Goal: Communication & Community: Answer question/provide support

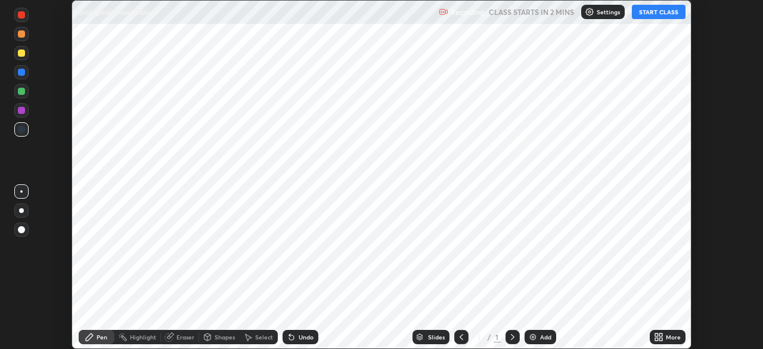
scroll to position [349, 762]
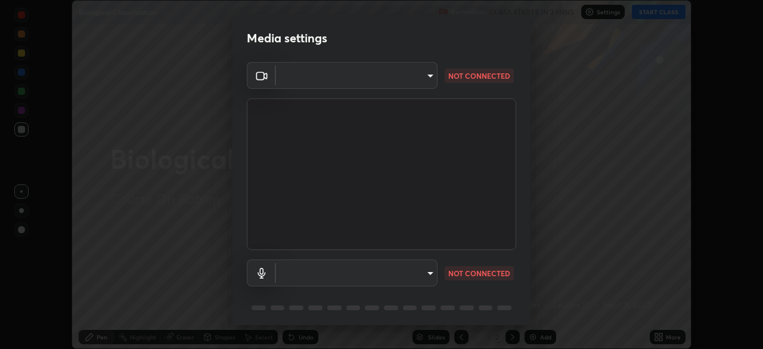
type input "5607bcfbd967db3bf5f76de58c8b00fc12754f2471884d1aaf72f2f6a5703857"
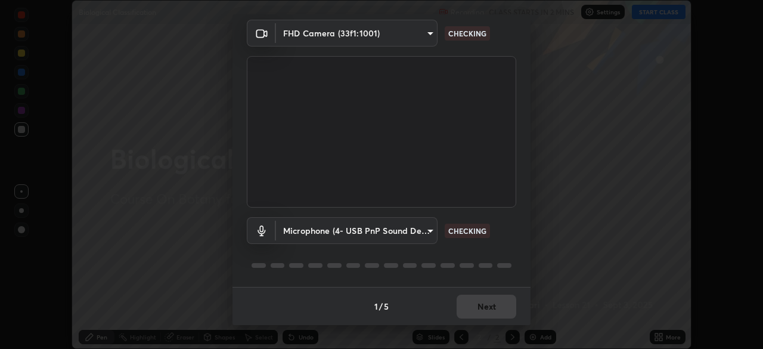
click at [417, 237] on body "Erase all Biological Classification Recording CLASS STARTS IN 2 MINS Settings S…" at bounding box center [381, 174] width 763 height 349
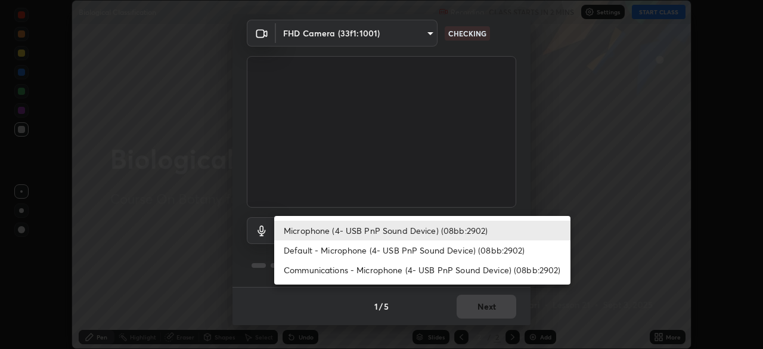
click at [342, 273] on li "Communications - Microphone (4- USB PnP Sound Device) (08bb:2902)" at bounding box center [422, 270] width 296 height 20
type input "communications"
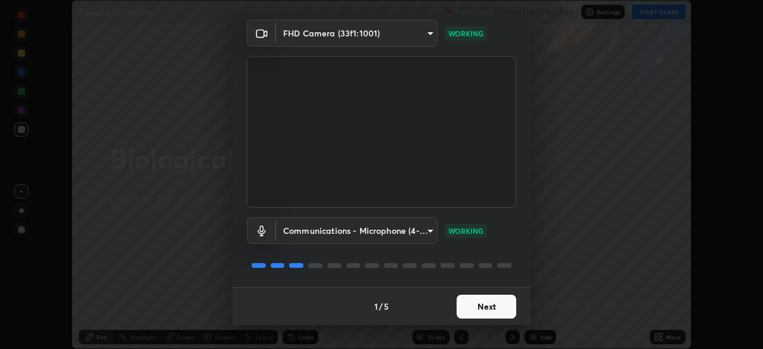
click at [485, 305] on button "Next" at bounding box center [487, 306] width 60 height 24
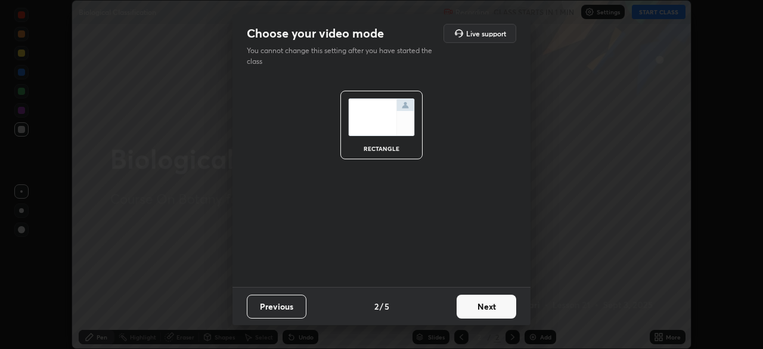
scroll to position [0, 0]
click at [488, 315] on button "Next" at bounding box center [487, 306] width 60 height 24
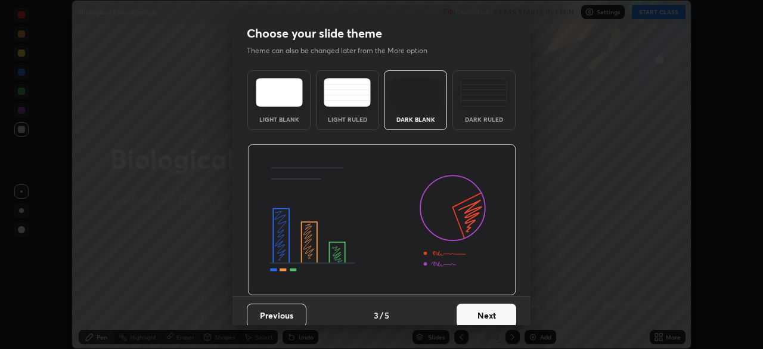
click at [498, 315] on button "Next" at bounding box center [487, 315] width 60 height 24
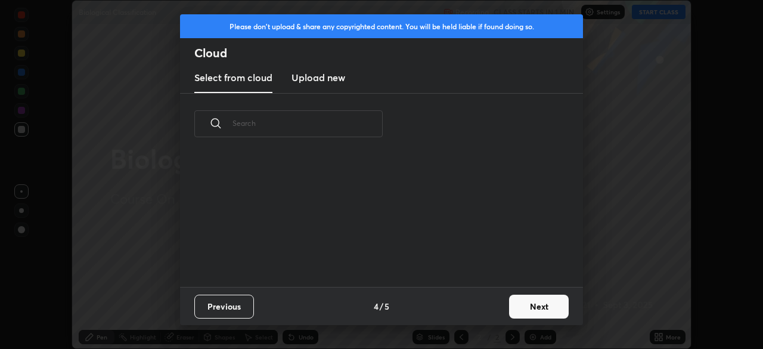
click at [529, 311] on button "Next" at bounding box center [539, 306] width 60 height 24
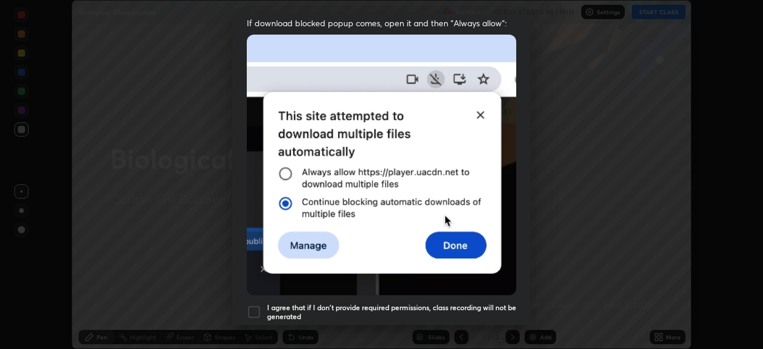
scroll to position [263, 0]
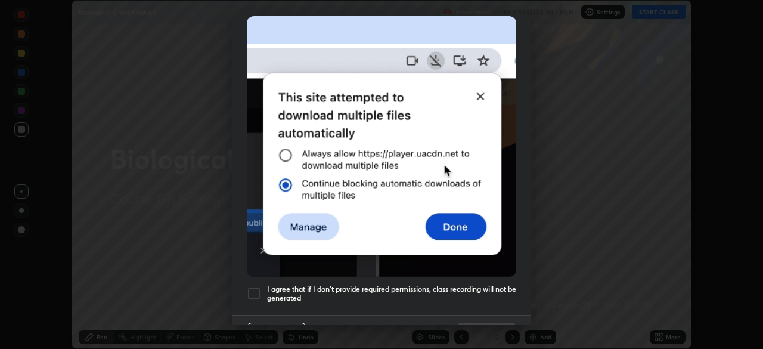
click at [255, 286] on div at bounding box center [254, 293] width 14 height 14
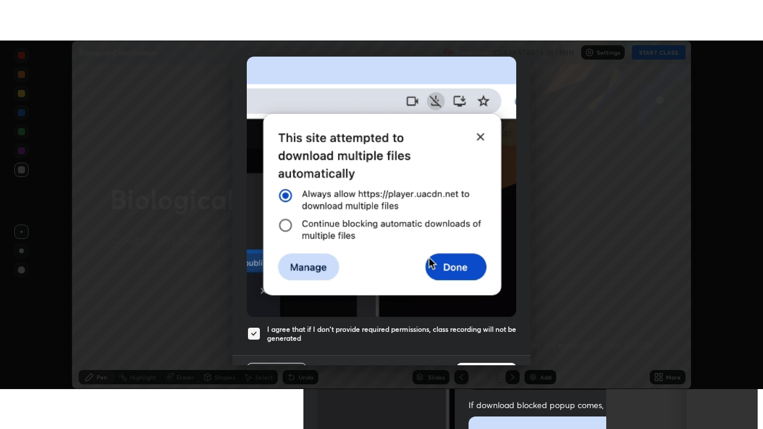
scroll to position [286, 0]
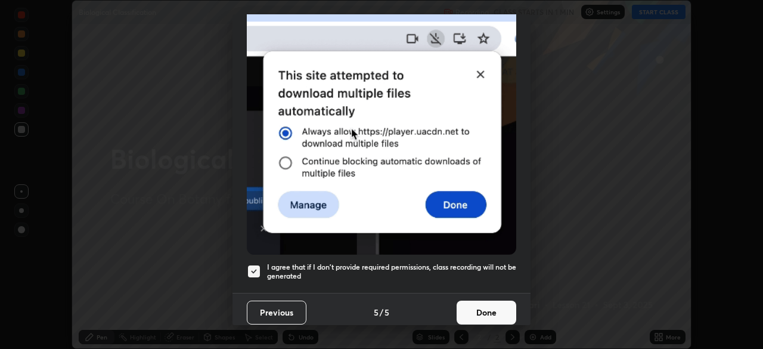
click at [471, 308] on button "Done" at bounding box center [487, 312] width 60 height 24
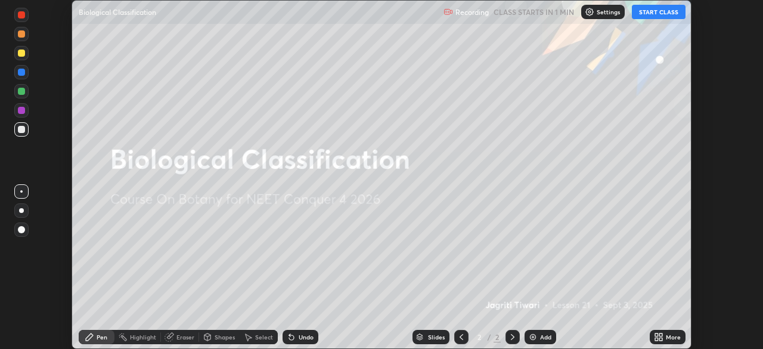
click at [654, 15] on button "START CLASS" at bounding box center [659, 12] width 54 height 14
click at [666, 337] on div "More" at bounding box center [673, 337] width 15 height 6
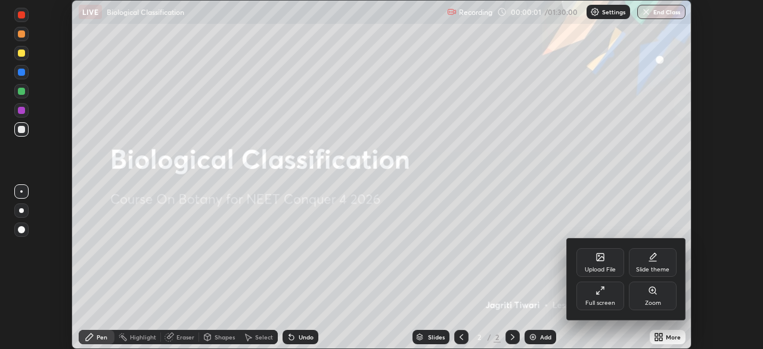
click at [620, 294] on div "Full screen" at bounding box center [600, 295] width 48 height 29
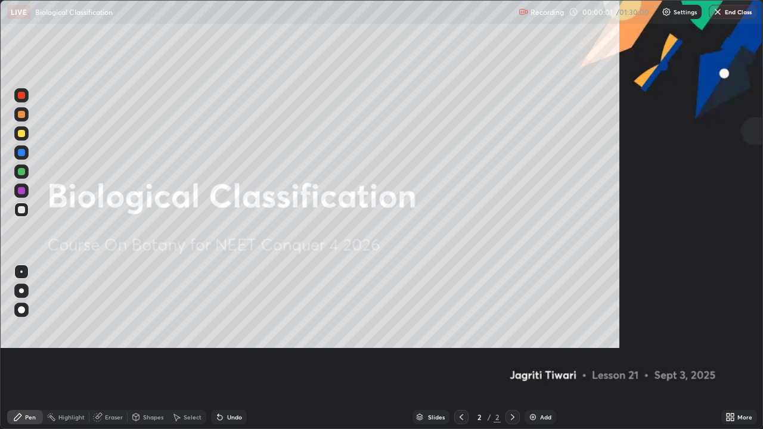
scroll to position [429, 763]
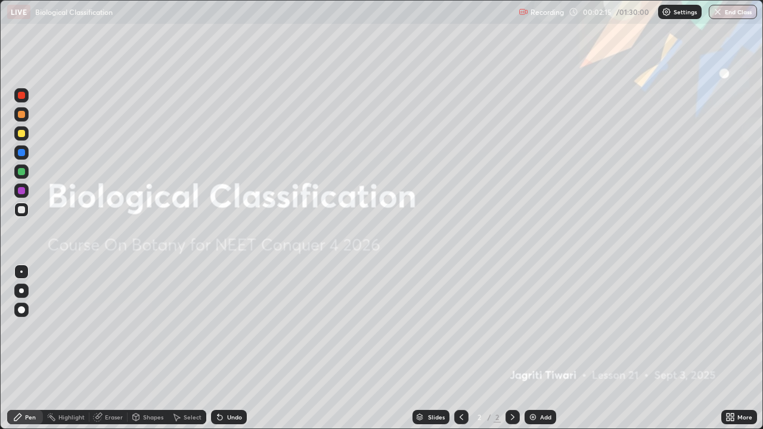
click at [544, 348] on div "Add" at bounding box center [545, 417] width 11 height 6
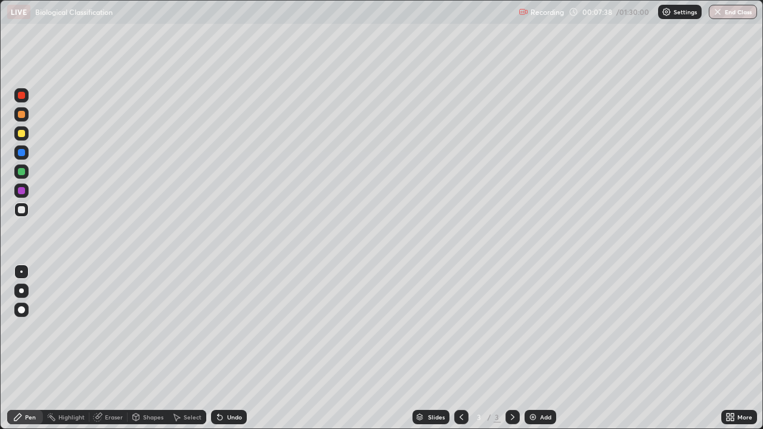
click at [540, 348] on div "Add" at bounding box center [545, 417] width 11 height 6
click at [21, 134] on div at bounding box center [21, 133] width 7 height 7
click at [21, 209] on div at bounding box center [21, 209] width 7 height 7
click at [21, 115] on div at bounding box center [21, 114] width 7 height 7
click at [20, 174] on div at bounding box center [21, 171] width 7 height 7
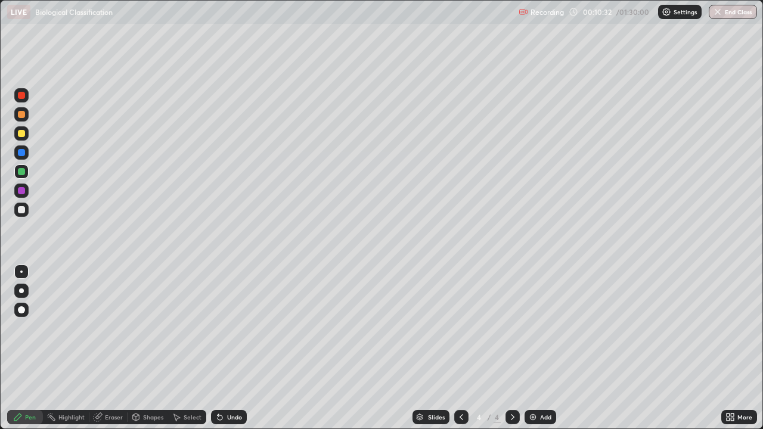
click at [21, 209] on div at bounding box center [21, 209] width 7 height 7
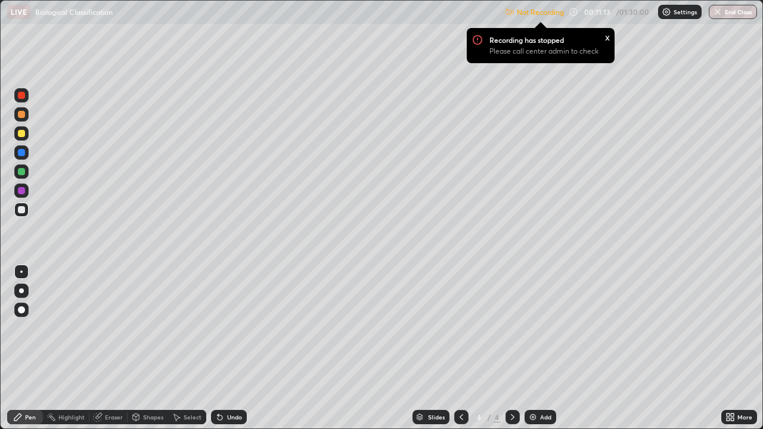
click at [556, 13] on p "Not Recording" at bounding box center [540, 12] width 47 height 9
click at [667, 13] on img at bounding box center [667, 12] width 10 height 10
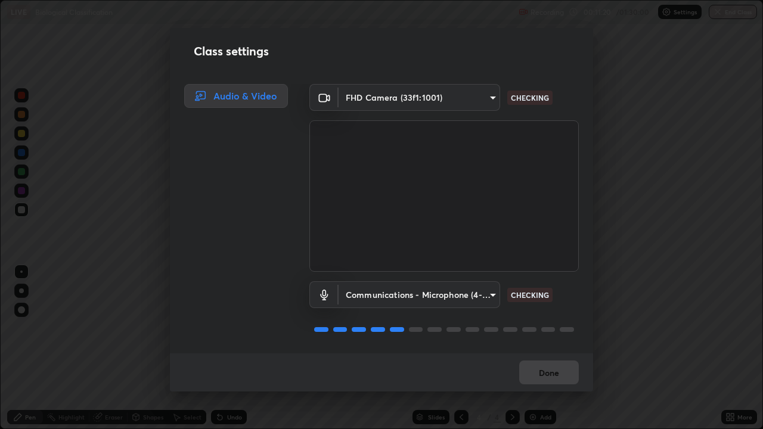
scroll to position [1, 0]
click at [557, 348] on button "Done" at bounding box center [549, 373] width 60 height 24
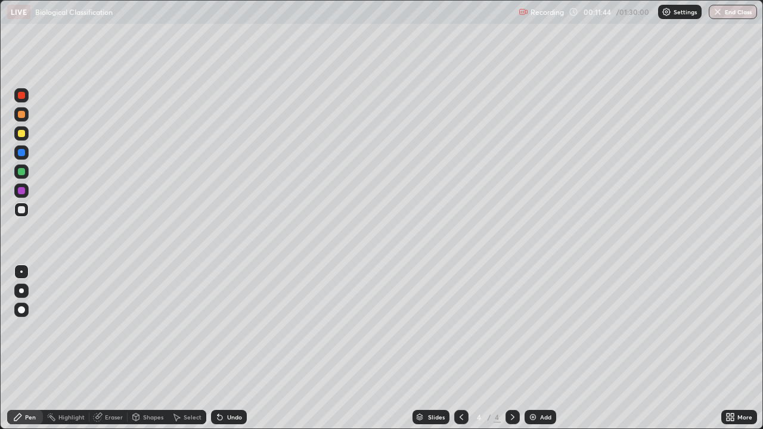
click at [536, 348] on div "Add" at bounding box center [541, 417] width 32 height 14
click at [20, 173] on div at bounding box center [21, 171] width 7 height 7
click at [530, 348] on img at bounding box center [533, 417] width 10 height 10
click at [21, 210] on div at bounding box center [21, 209] width 7 height 7
click at [222, 348] on icon at bounding box center [220, 417] width 10 height 10
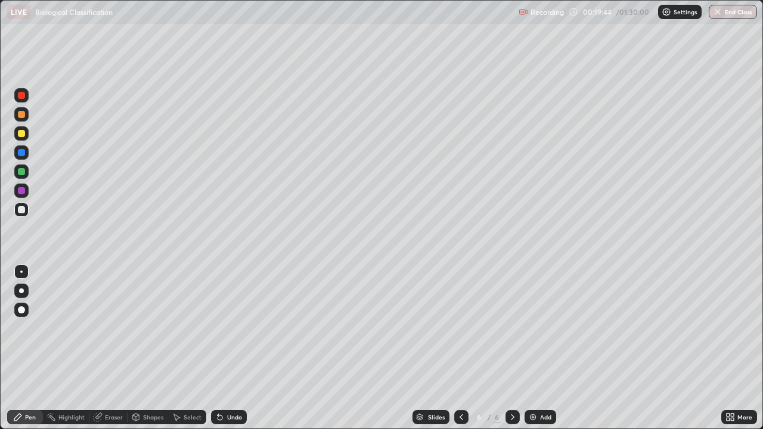
click at [20, 135] on div at bounding box center [21, 133] width 7 height 7
click at [15, 210] on div at bounding box center [21, 210] width 14 height 14
click at [235, 348] on div "Undo" at bounding box center [229, 417] width 36 height 14
click at [232, 348] on div "Undo" at bounding box center [234, 417] width 15 height 6
click at [231, 348] on div "Undo" at bounding box center [234, 417] width 15 height 6
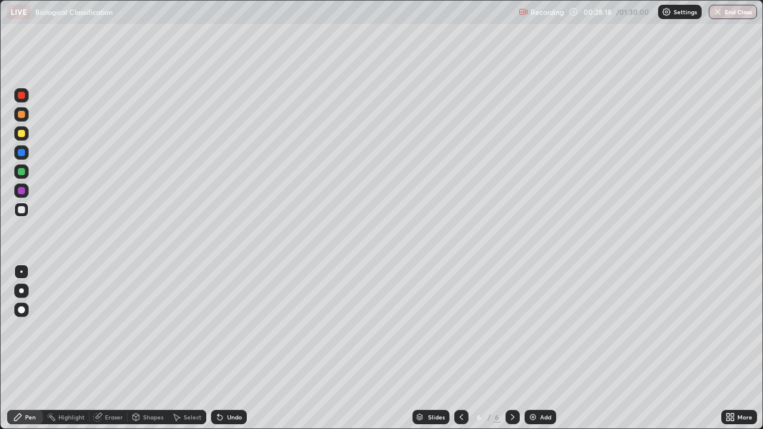
click at [230, 348] on div "Undo" at bounding box center [234, 417] width 15 height 6
click at [231, 348] on div "Undo" at bounding box center [234, 417] width 15 height 6
click at [226, 348] on div "Undo" at bounding box center [226, 417] width 41 height 24
click at [117, 348] on div "Eraser" at bounding box center [114, 417] width 18 height 6
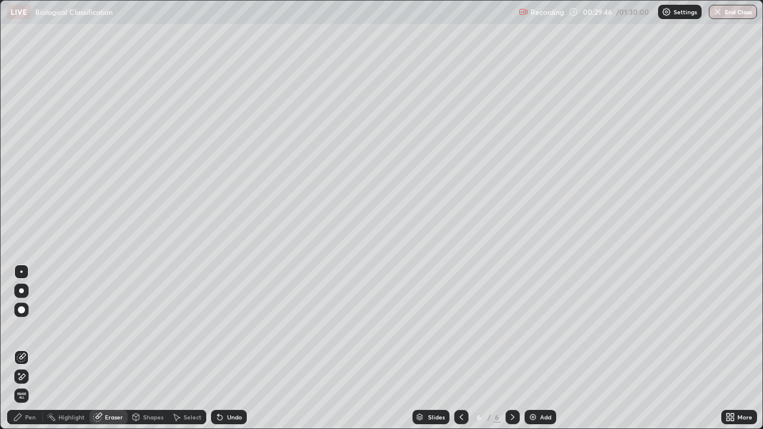
click at [25, 348] on div "Pen" at bounding box center [30, 417] width 11 height 6
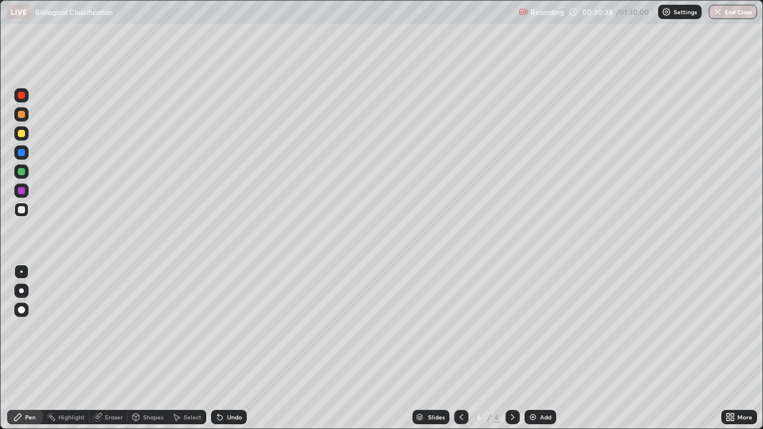
click at [20, 171] on div at bounding box center [21, 171] width 7 height 7
click at [234, 348] on div "Undo" at bounding box center [234, 417] width 15 height 6
click at [537, 348] on div "Slides 6 / 6 Add" at bounding box center [484, 417] width 474 height 24
click at [538, 348] on div "Add" at bounding box center [541, 417] width 32 height 14
click at [17, 128] on div at bounding box center [21, 133] width 14 height 14
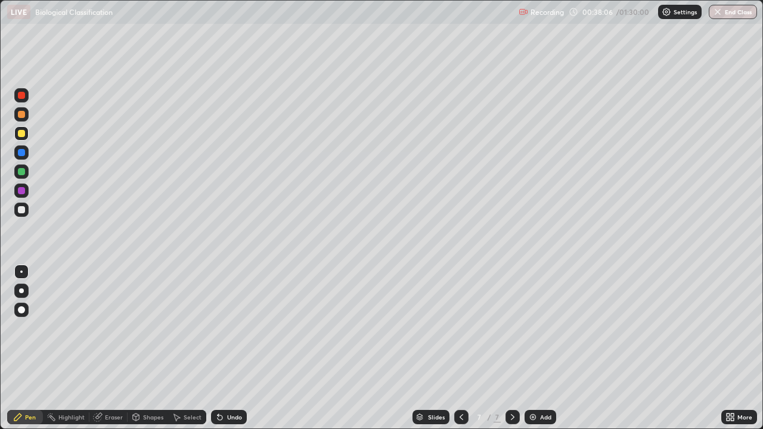
click at [20, 212] on div at bounding box center [21, 209] width 7 height 7
click at [20, 97] on div at bounding box center [21, 95] width 7 height 7
click at [21, 210] on div at bounding box center [21, 209] width 7 height 7
click at [21, 95] on div at bounding box center [21, 95] width 7 height 7
click at [19, 134] on div at bounding box center [21, 133] width 7 height 7
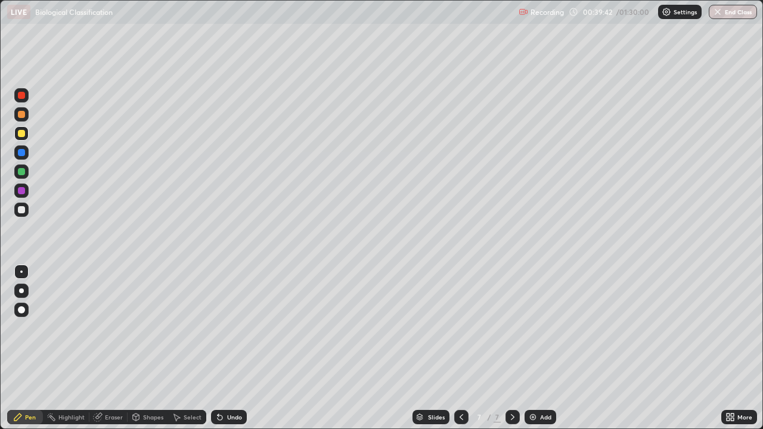
click at [20, 156] on div at bounding box center [21, 152] width 7 height 7
click at [20, 173] on div at bounding box center [21, 171] width 7 height 7
click at [17, 138] on div at bounding box center [21, 133] width 14 height 14
click at [21, 169] on div at bounding box center [21, 171] width 7 height 7
click at [540, 348] on div "Add" at bounding box center [545, 417] width 11 height 6
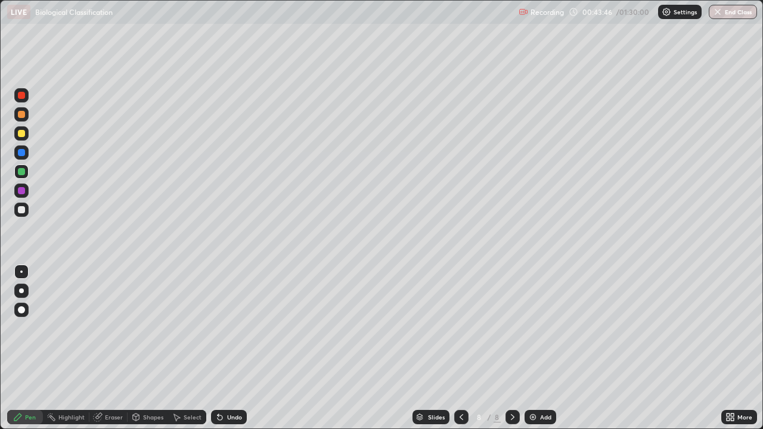
click at [22, 128] on div at bounding box center [21, 133] width 14 height 14
click at [21, 191] on div at bounding box center [21, 190] width 7 height 7
click at [540, 348] on div "Add" at bounding box center [541, 417] width 32 height 14
click at [21, 136] on div at bounding box center [21, 133] width 7 height 7
click at [20, 210] on div at bounding box center [21, 209] width 7 height 7
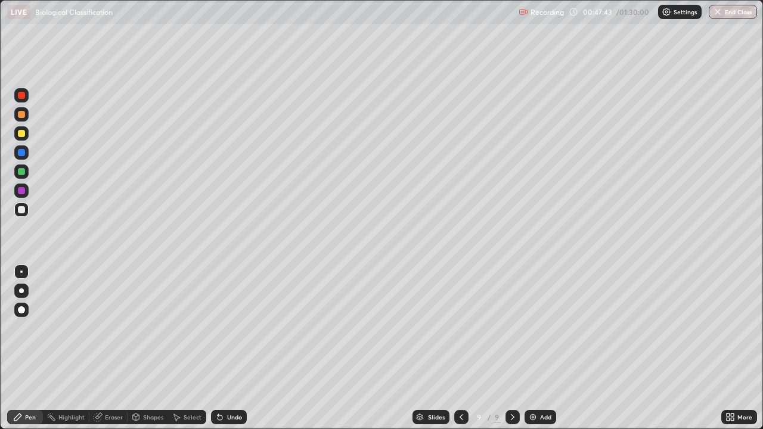
click at [221, 348] on icon at bounding box center [220, 417] width 10 height 10
click at [222, 348] on icon at bounding box center [220, 417] width 10 height 10
click at [20, 170] on div at bounding box center [21, 171] width 7 height 7
click at [21, 136] on div at bounding box center [21, 133] width 7 height 7
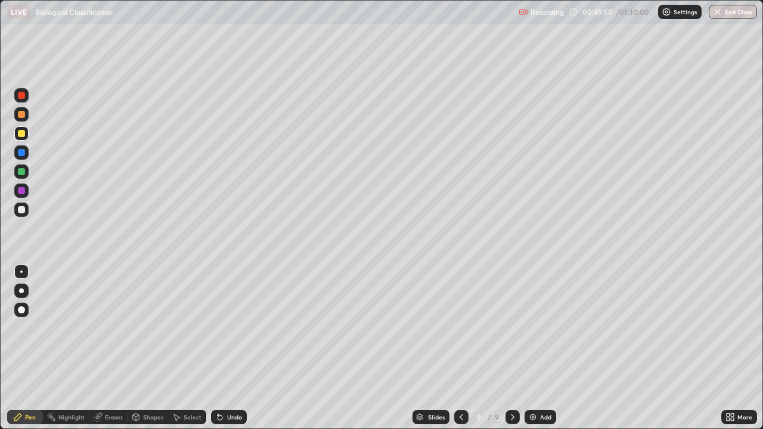
click at [21, 210] on div at bounding box center [21, 209] width 7 height 7
click at [232, 348] on div "Undo" at bounding box center [234, 417] width 15 height 6
click at [234, 348] on div "Undo" at bounding box center [234, 417] width 15 height 6
click at [550, 348] on div "Add" at bounding box center [545, 417] width 11 height 6
click at [21, 132] on div at bounding box center [21, 133] width 7 height 7
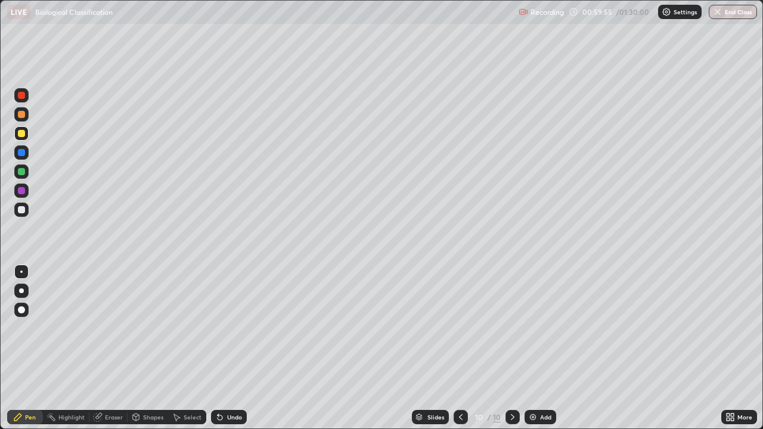
click at [22, 209] on div at bounding box center [21, 209] width 7 height 7
click at [535, 348] on img at bounding box center [533, 417] width 10 height 10
click at [22, 171] on div at bounding box center [21, 171] width 7 height 7
click at [539, 348] on div "Slides 11 / 11 Add" at bounding box center [484, 417] width 474 height 24
click at [536, 348] on img at bounding box center [533, 417] width 10 height 10
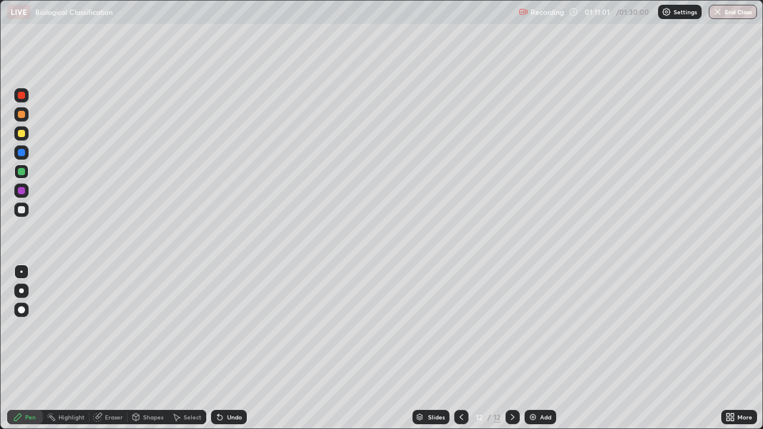
click at [20, 209] on div at bounding box center [21, 209] width 7 height 7
click at [24, 133] on div at bounding box center [21, 133] width 7 height 7
click at [22, 172] on div at bounding box center [21, 171] width 7 height 7
click at [542, 348] on div "Add" at bounding box center [545, 417] width 11 height 6
click at [144, 348] on div "Shapes" at bounding box center [148, 417] width 41 height 24
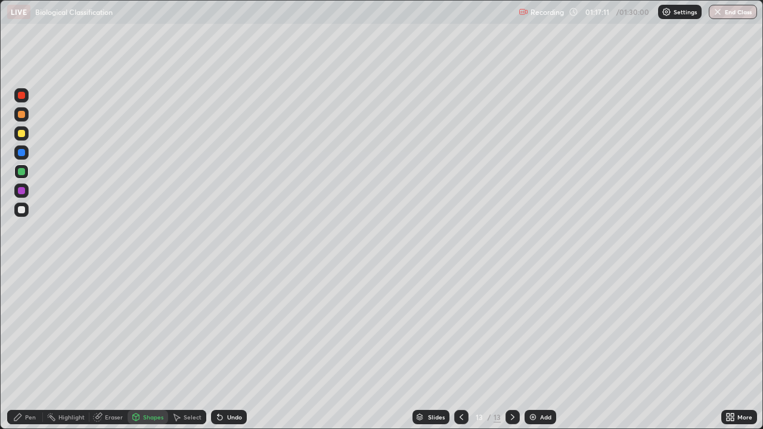
click at [143, 348] on div "Shapes" at bounding box center [148, 417] width 41 height 24
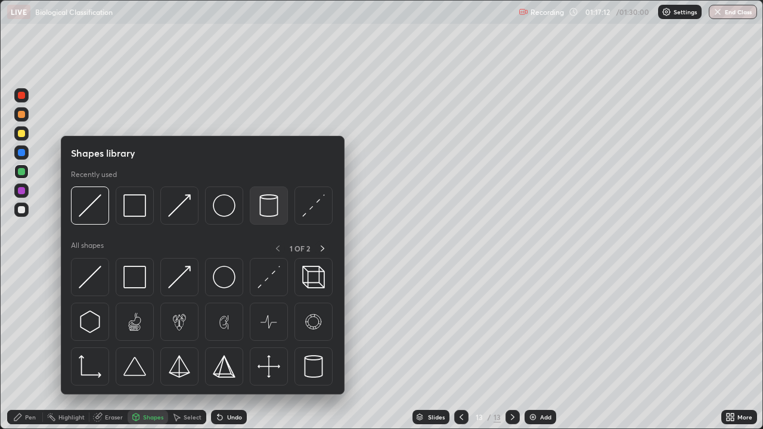
click at [272, 206] on img at bounding box center [268, 205] width 23 height 23
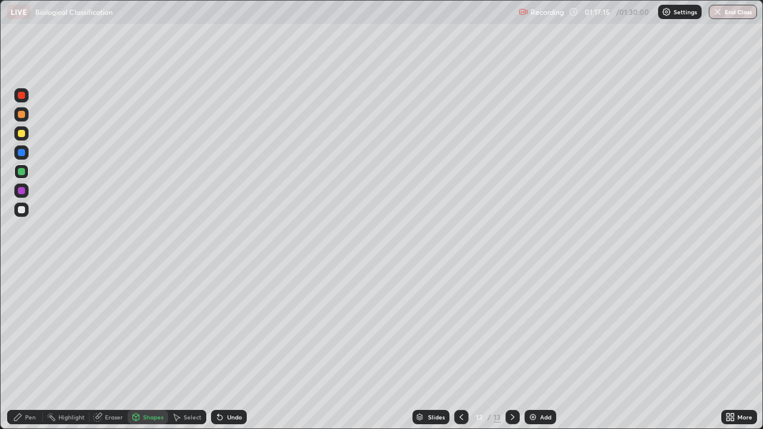
click at [224, 348] on div "Undo" at bounding box center [229, 417] width 36 height 14
click at [18, 212] on div at bounding box center [21, 209] width 7 height 7
click at [25, 348] on div "Pen" at bounding box center [25, 417] width 36 height 14
click at [20, 132] on div at bounding box center [21, 133] width 7 height 7
click at [22, 191] on div at bounding box center [21, 190] width 7 height 7
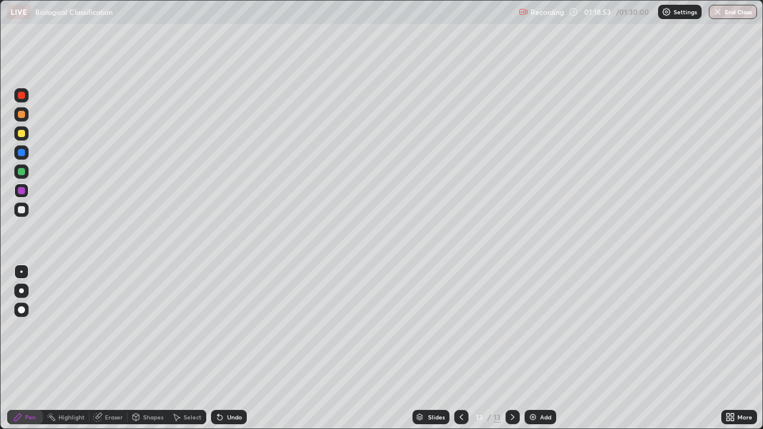
click at [237, 348] on div "Undo" at bounding box center [229, 417] width 36 height 14
click at [241, 348] on div "Undo" at bounding box center [229, 417] width 36 height 14
click at [20, 170] on div at bounding box center [21, 171] width 7 height 7
click at [18, 209] on div at bounding box center [21, 209] width 7 height 7
click at [536, 348] on img at bounding box center [533, 417] width 10 height 10
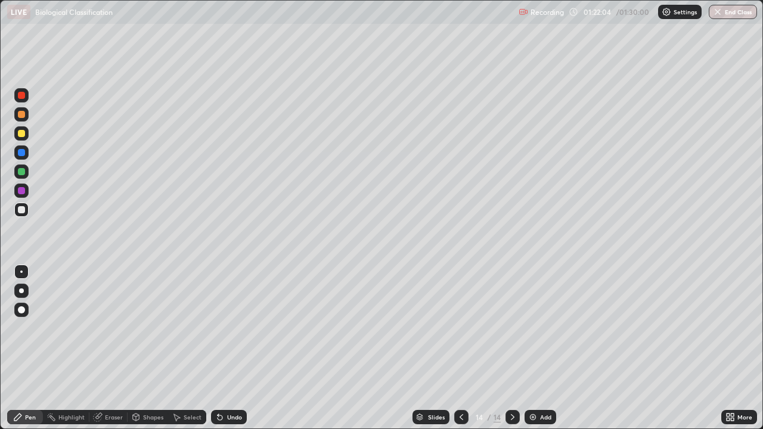
click at [23, 131] on div at bounding box center [21, 133] width 7 height 7
click at [18, 212] on div at bounding box center [21, 209] width 7 height 7
click at [229, 348] on div "Undo" at bounding box center [234, 417] width 15 height 6
click at [220, 348] on icon at bounding box center [220, 417] width 5 height 5
click at [93, 348] on icon at bounding box center [98, 417] width 10 height 10
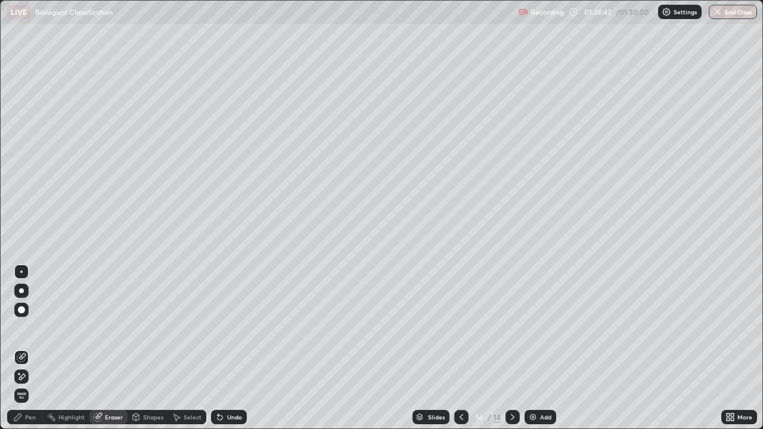
click at [29, 348] on div "Pen" at bounding box center [30, 417] width 11 height 6
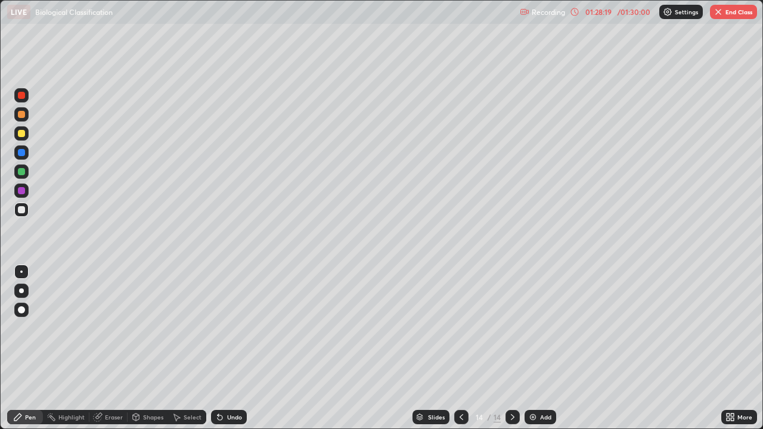
click at [723, 13] on button "End Class" at bounding box center [733, 12] width 47 height 14
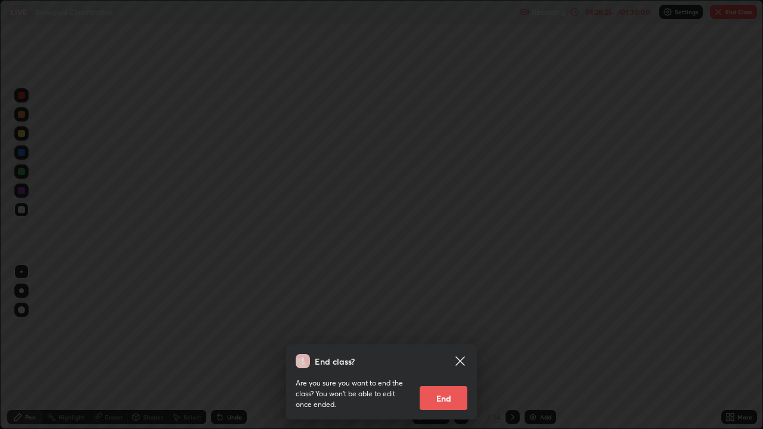
click at [448, 348] on button "End" at bounding box center [444, 398] width 48 height 24
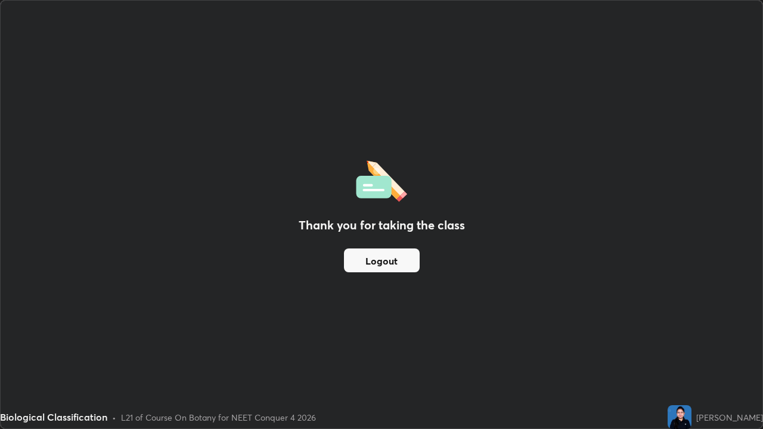
click at [398, 265] on button "Logout" at bounding box center [382, 261] width 76 height 24
